Goal: Task Accomplishment & Management: Use online tool/utility

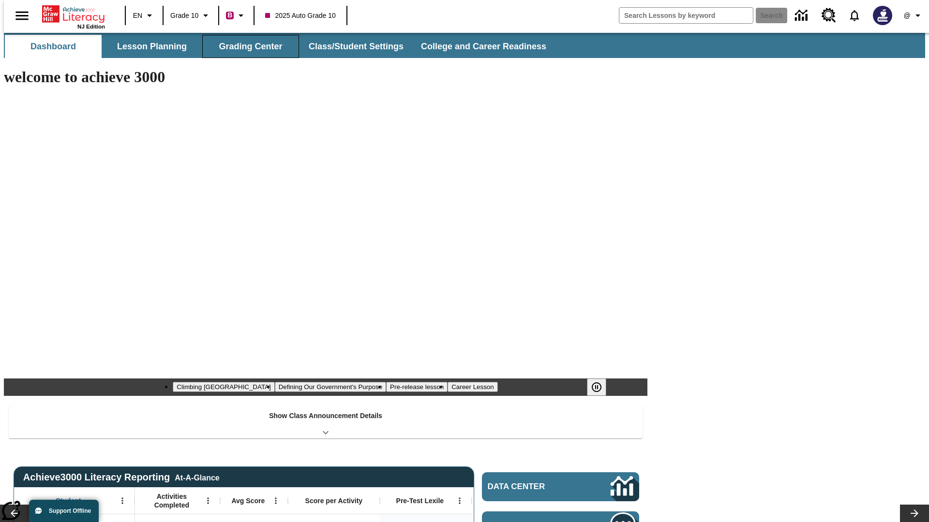
click at [247, 46] on button "Grading Center" at bounding box center [250, 46] width 97 height 23
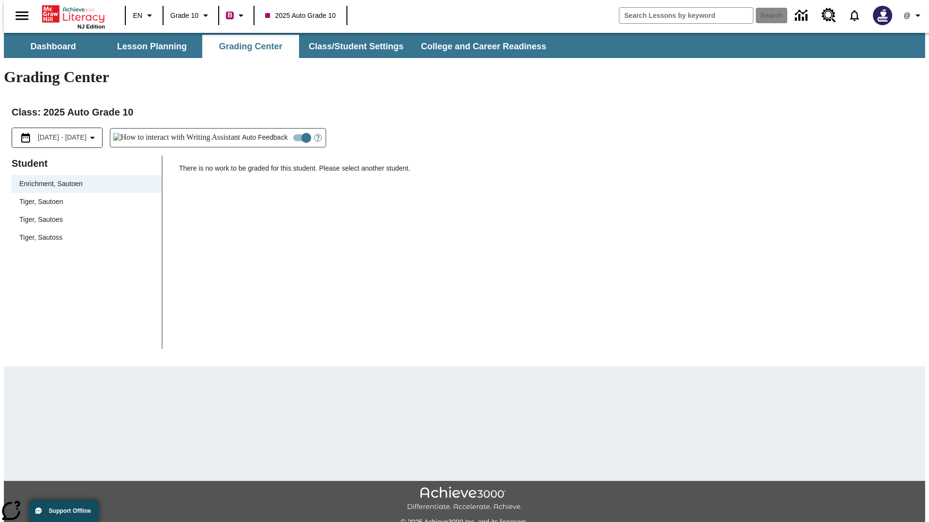
click at [83, 197] on span "Tiger, Sautoen" at bounding box center [86, 202] width 134 height 10
click at [316, 135] on icon "Open Help for Writing Assistant" at bounding box center [317, 137] width 3 height 5
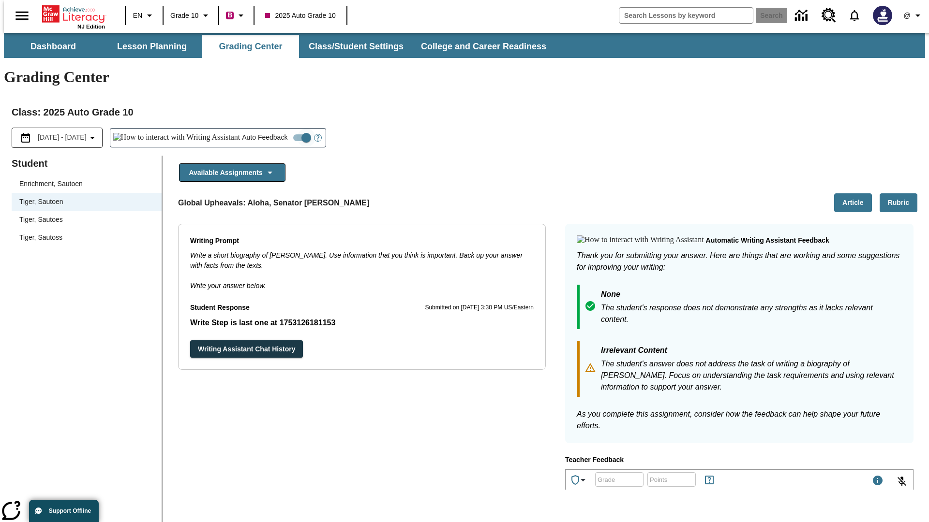
click at [279, 129] on input "Auto Feedback" at bounding box center [306, 138] width 55 height 18
checkbox input "false"
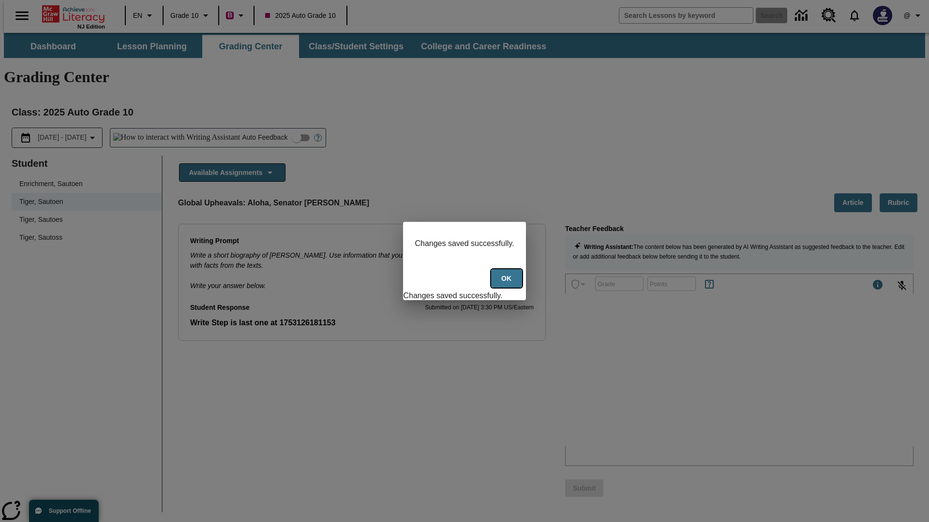
click at [507, 284] on button "Ok" at bounding box center [506, 278] width 31 height 19
